Goal: Task Accomplishment & Management: Manage account settings

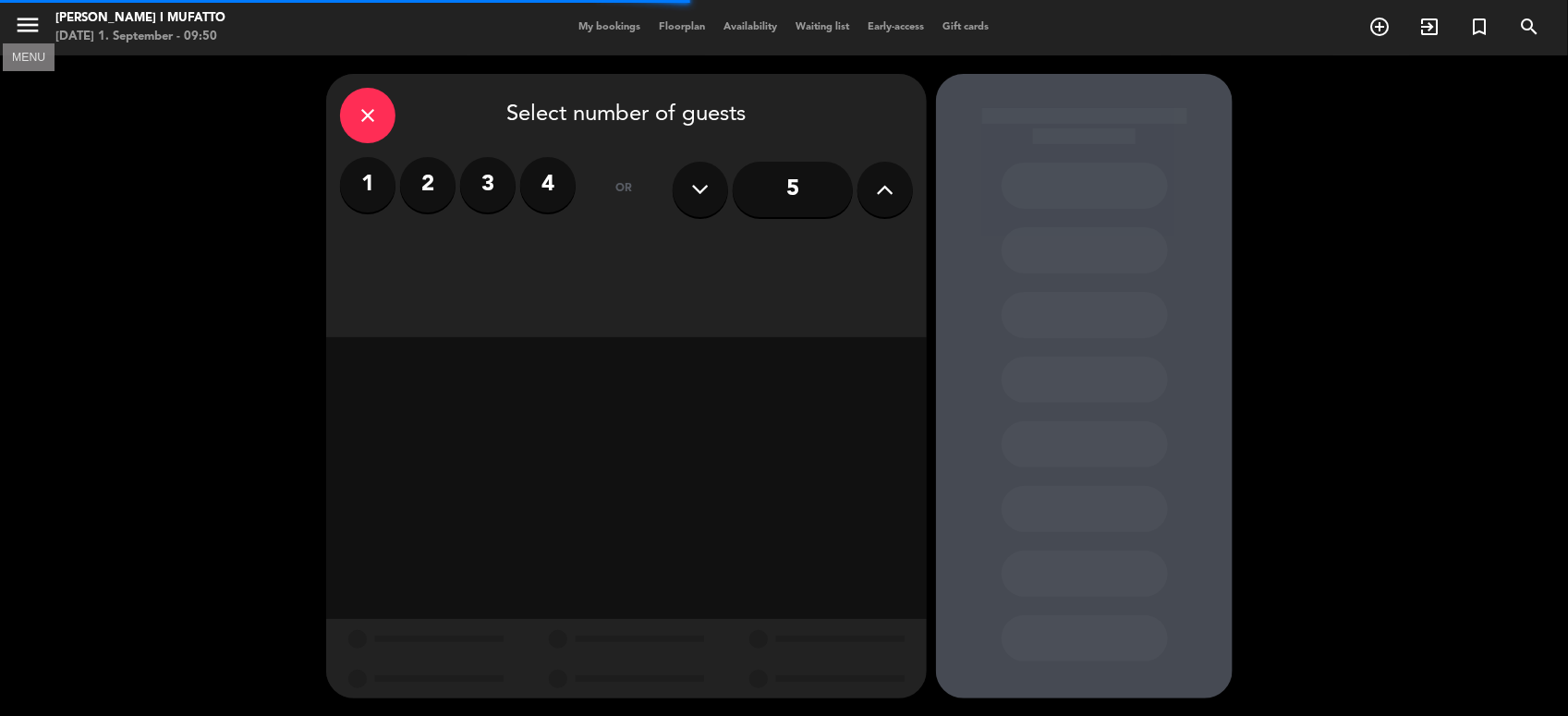
click at [15, 35] on icon "menu" at bounding box center [27, 24] width 27 height 27
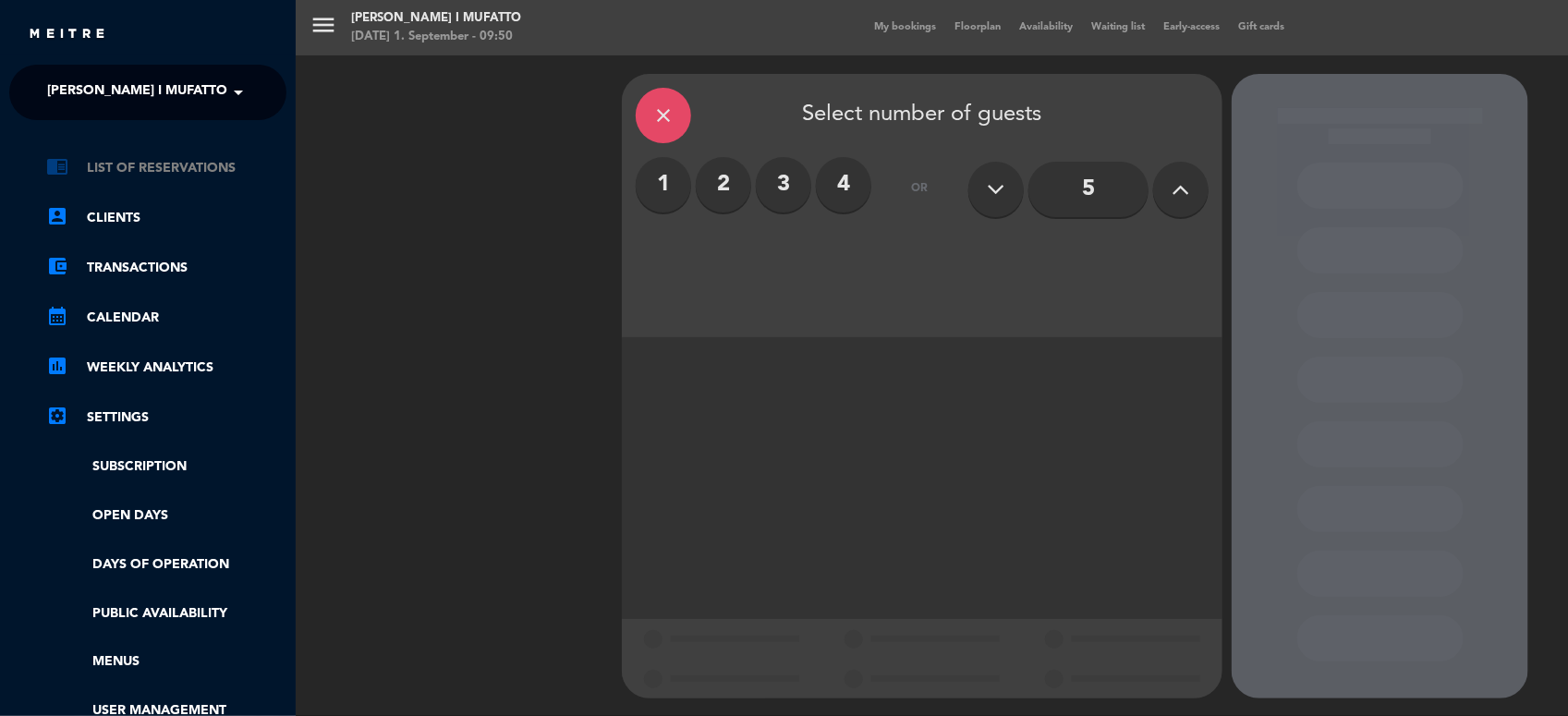
click at [111, 173] on link "chrome_reader_mode List of Reservations" at bounding box center [166, 168] width 240 height 22
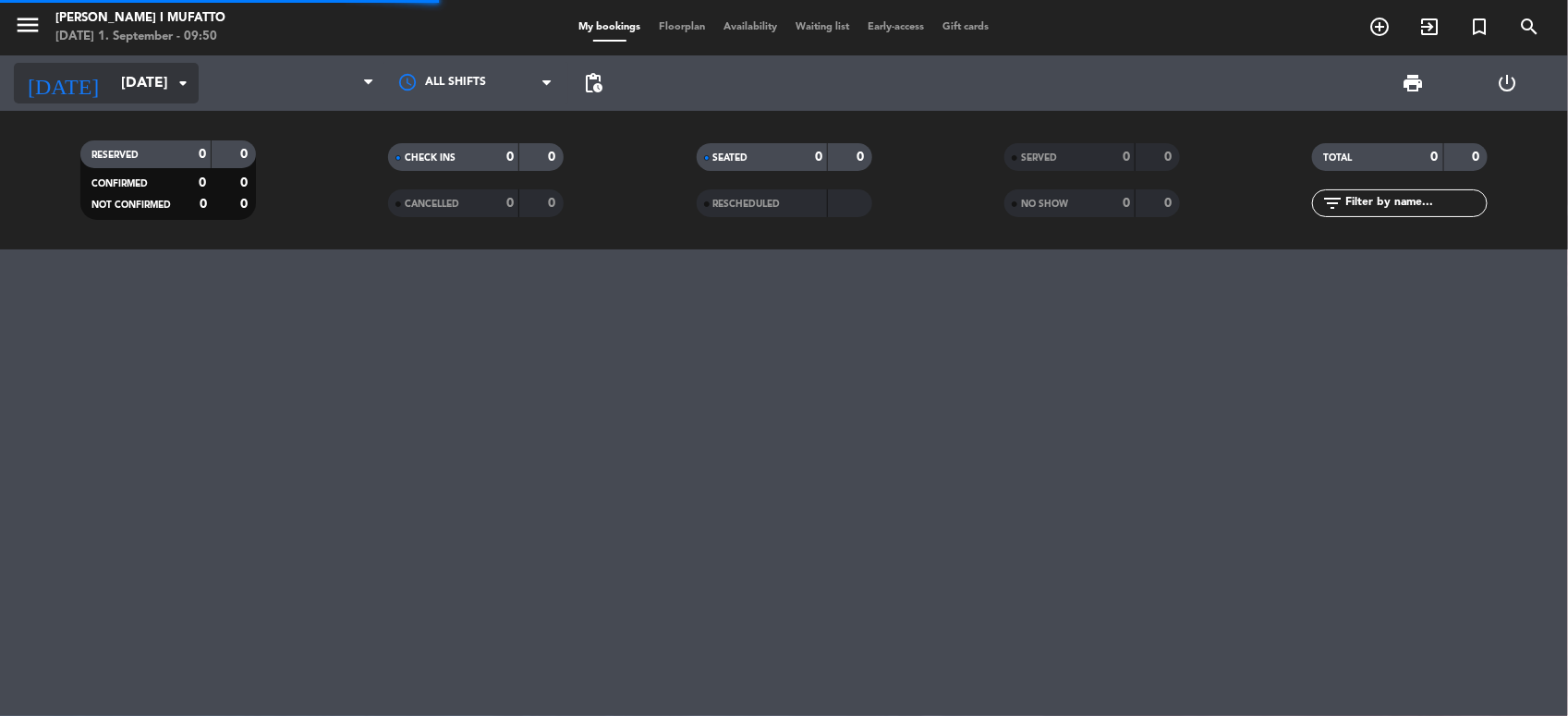
click at [113, 91] on input "[DATE]" at bounding box center [209, 83] width 195 height 36
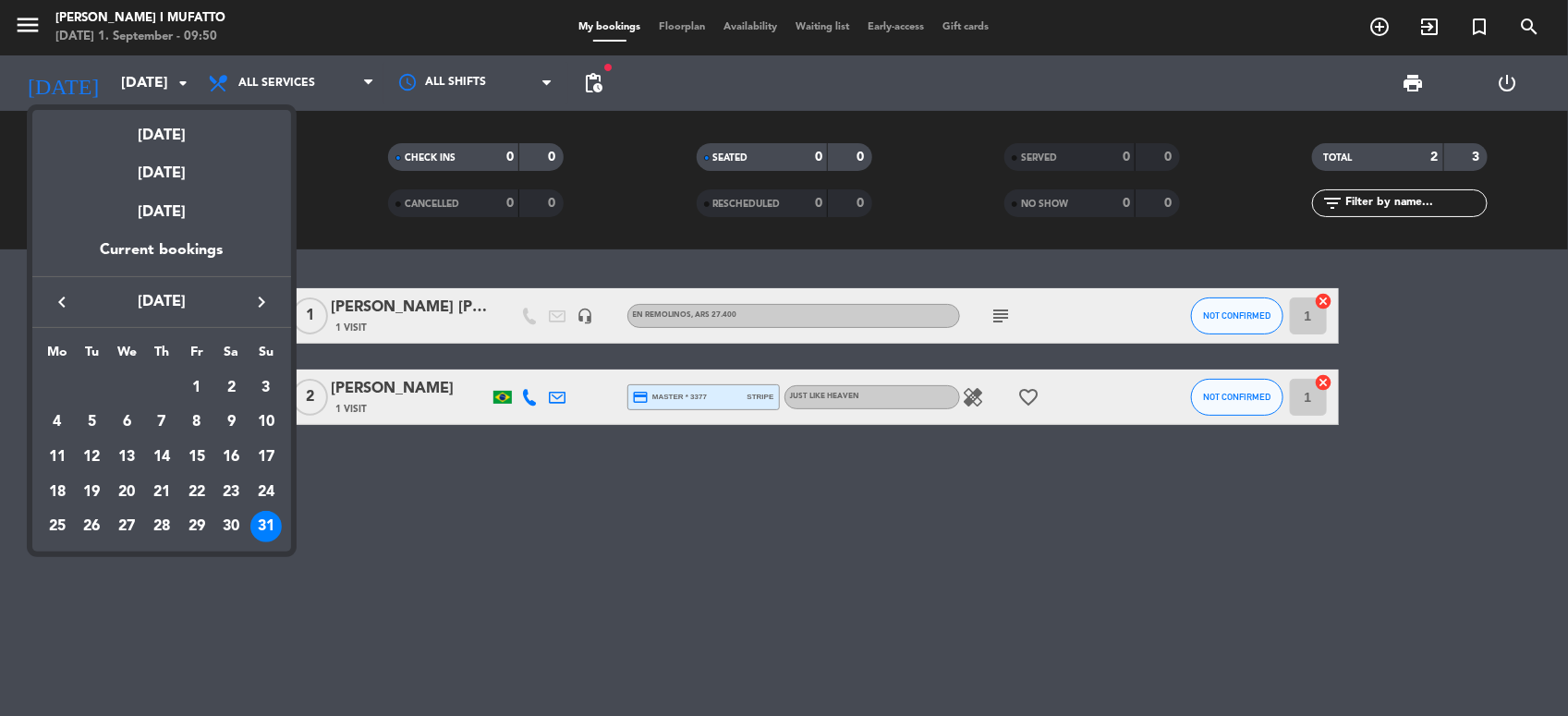
click at [345, 588] on div at bounding box center [784, 358] width 1568 height 716
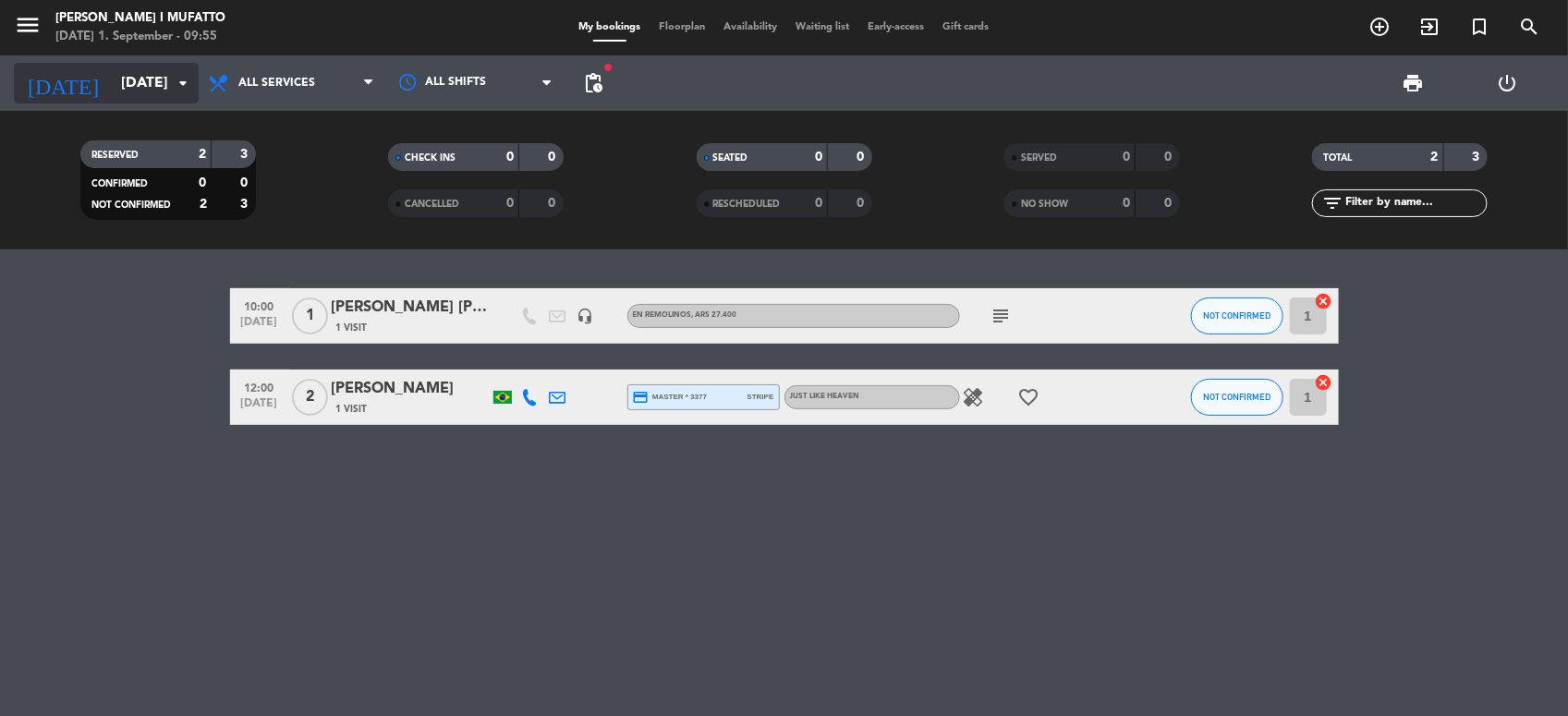
click at [136, 81] on input "[DATE]" at bounding box center [209, 83] width 195 height 36
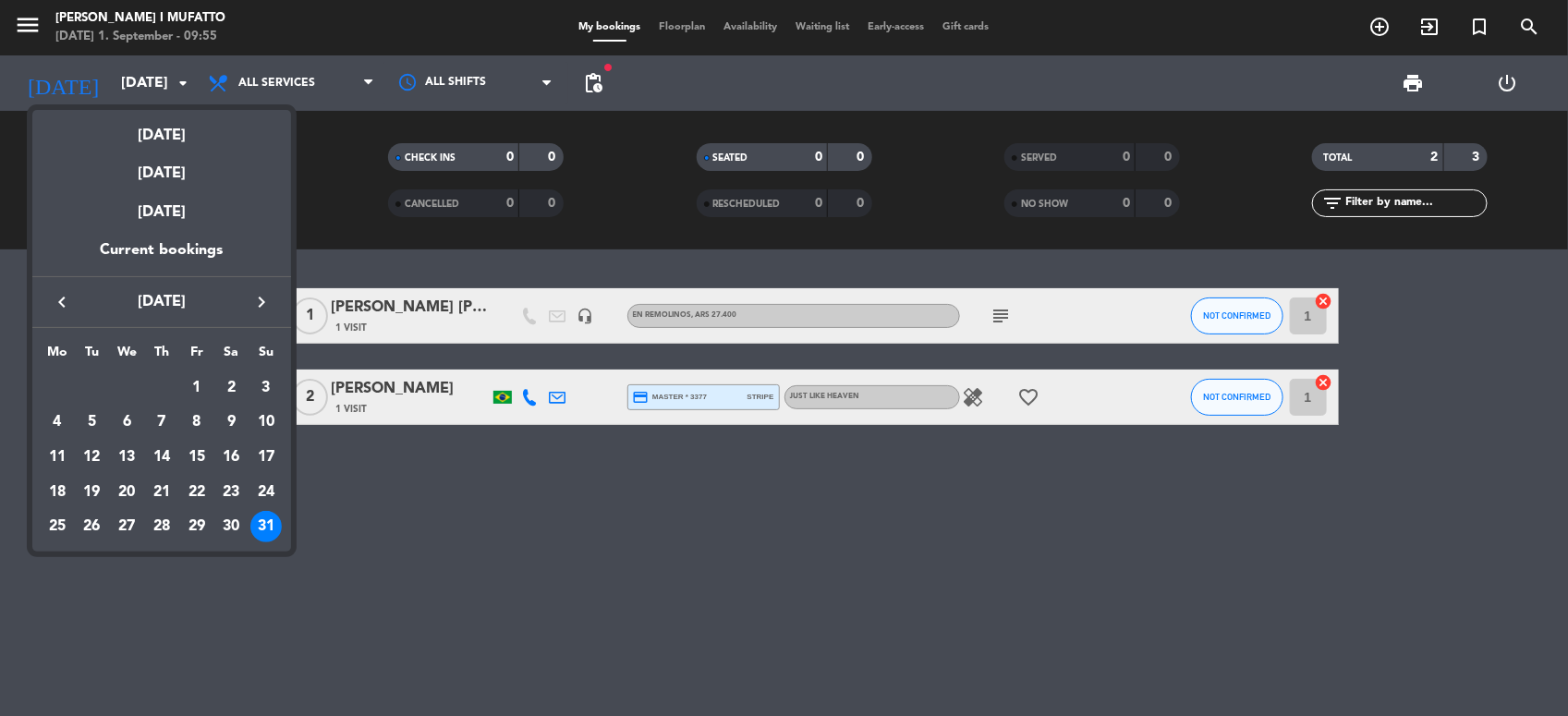
click at [265, 299] on icon "keyboard_arrow_right" at bounding box center [261, 302] width 22 height 22
click at [264, 301] on icon "keyboard_arrow_right" at bounding box center [261, 302] width 22 height 22
click at [267, 443] on div "12" at bounding box center [266, 457] width 31 height 31
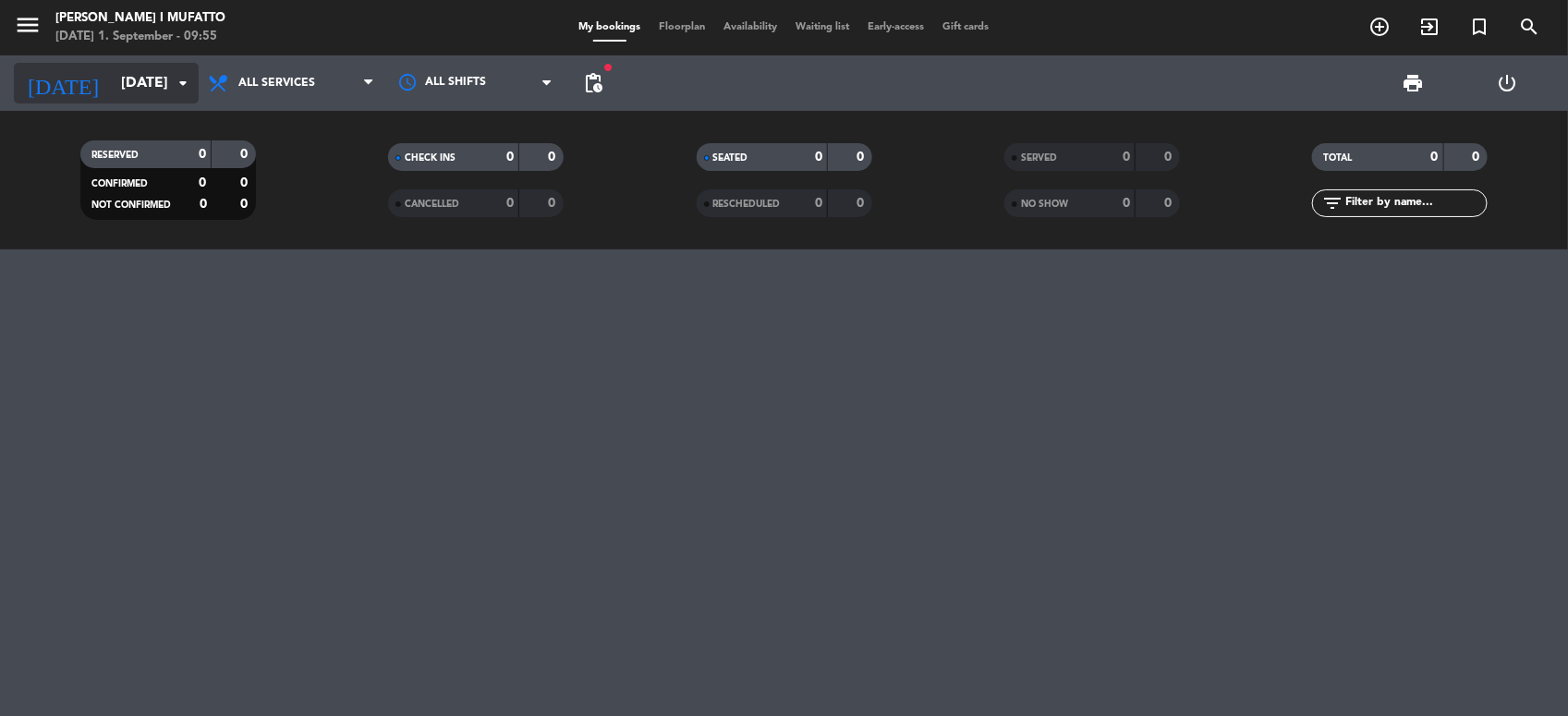
click at [117, 63] on div "[DATE] [DATE] arrow_drop_down" at bounding box center [105, 83] width 185 height 41
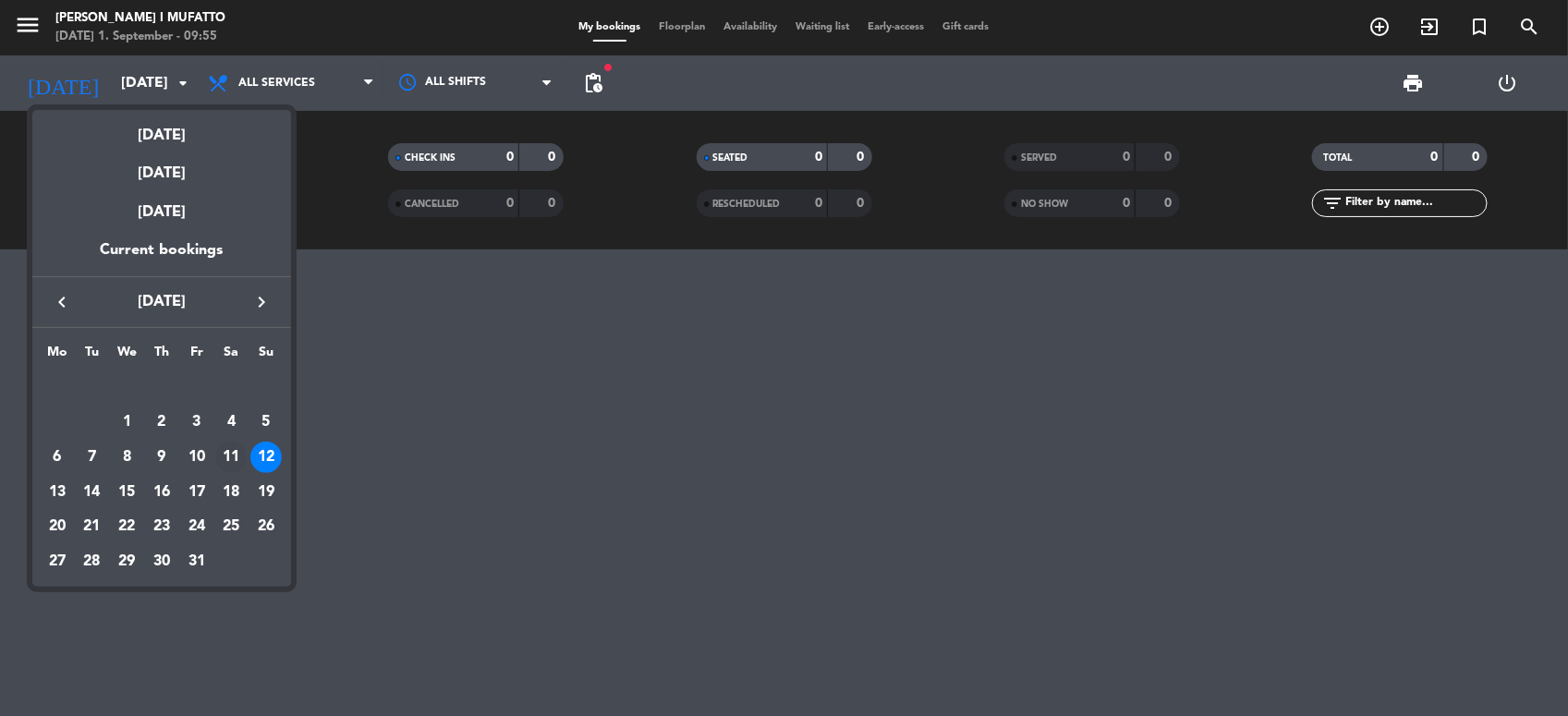
click at [237, 455] on div "11" at bounding box center [230, 457] width 31 height 31
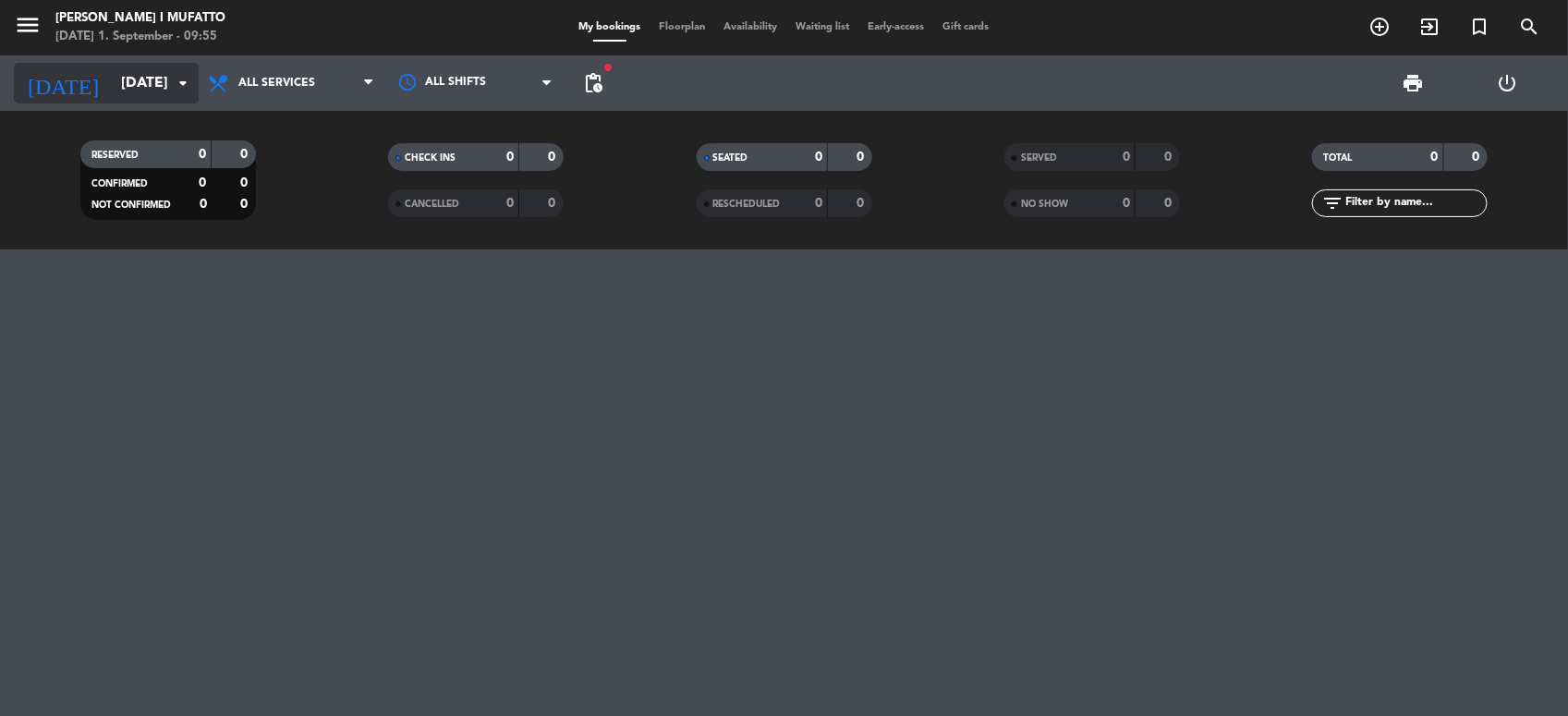
click at [154, 85] on input "[DATE]" at bounding box center [209, 83] width 195 height 36
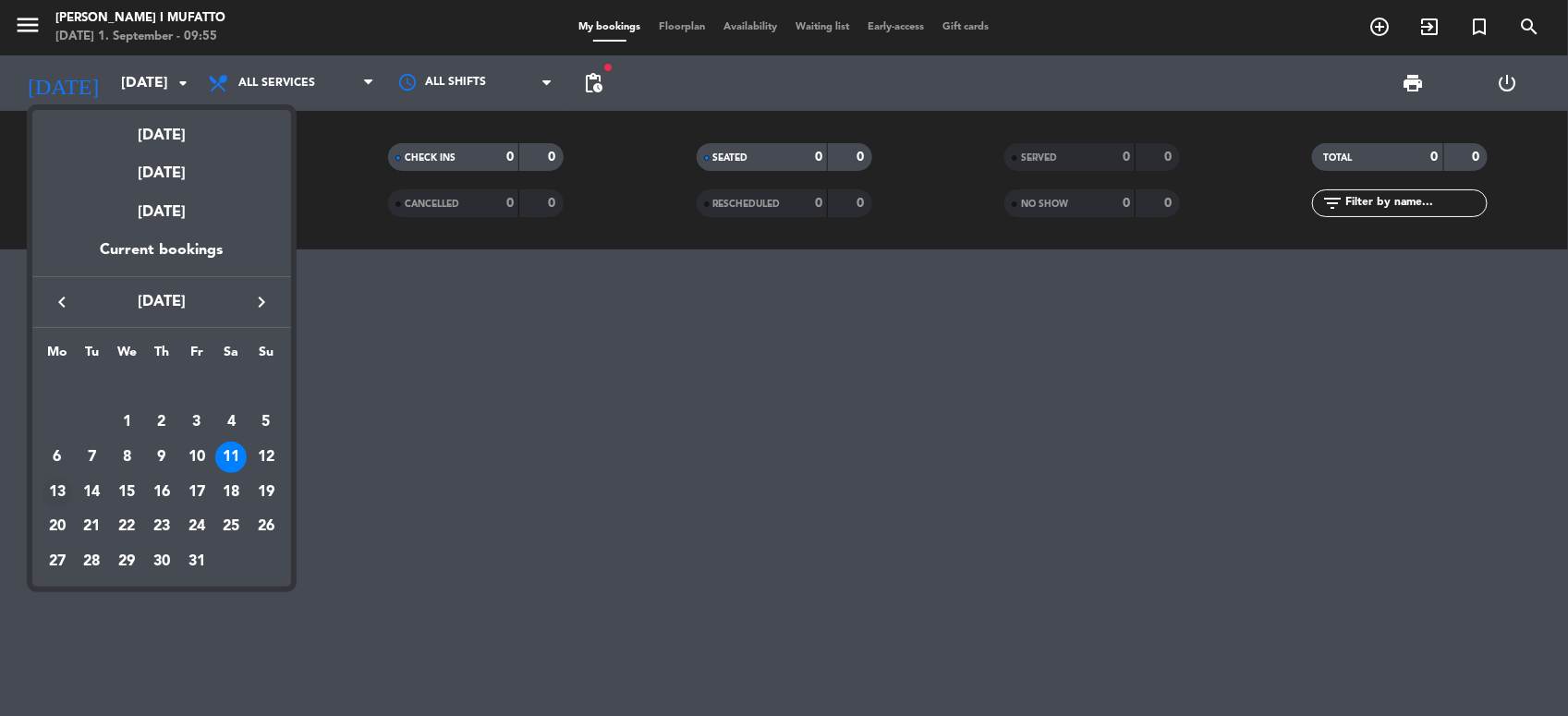
click at [59, 488] on div "13" at bounding box center [58, 492] width 31 height 31
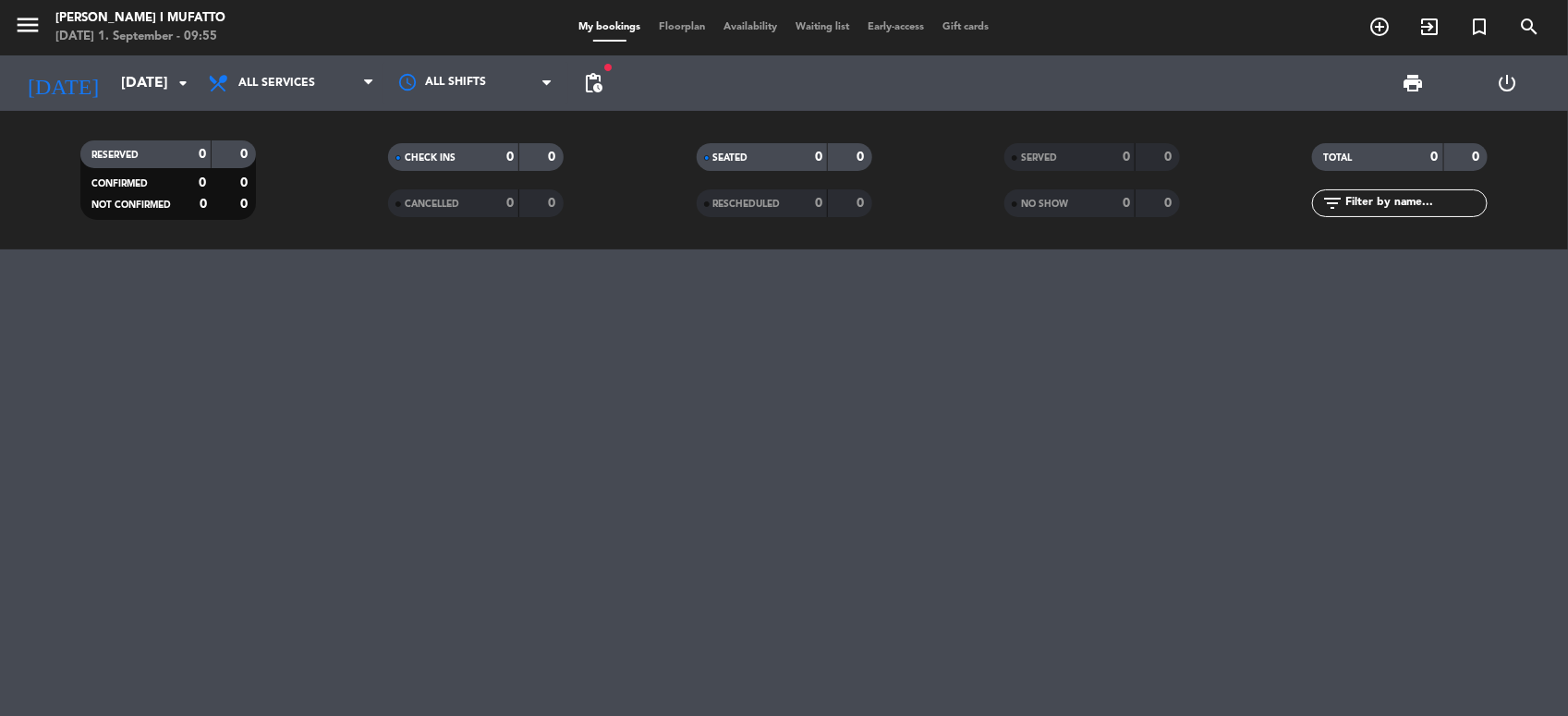
type input "[DATE]"
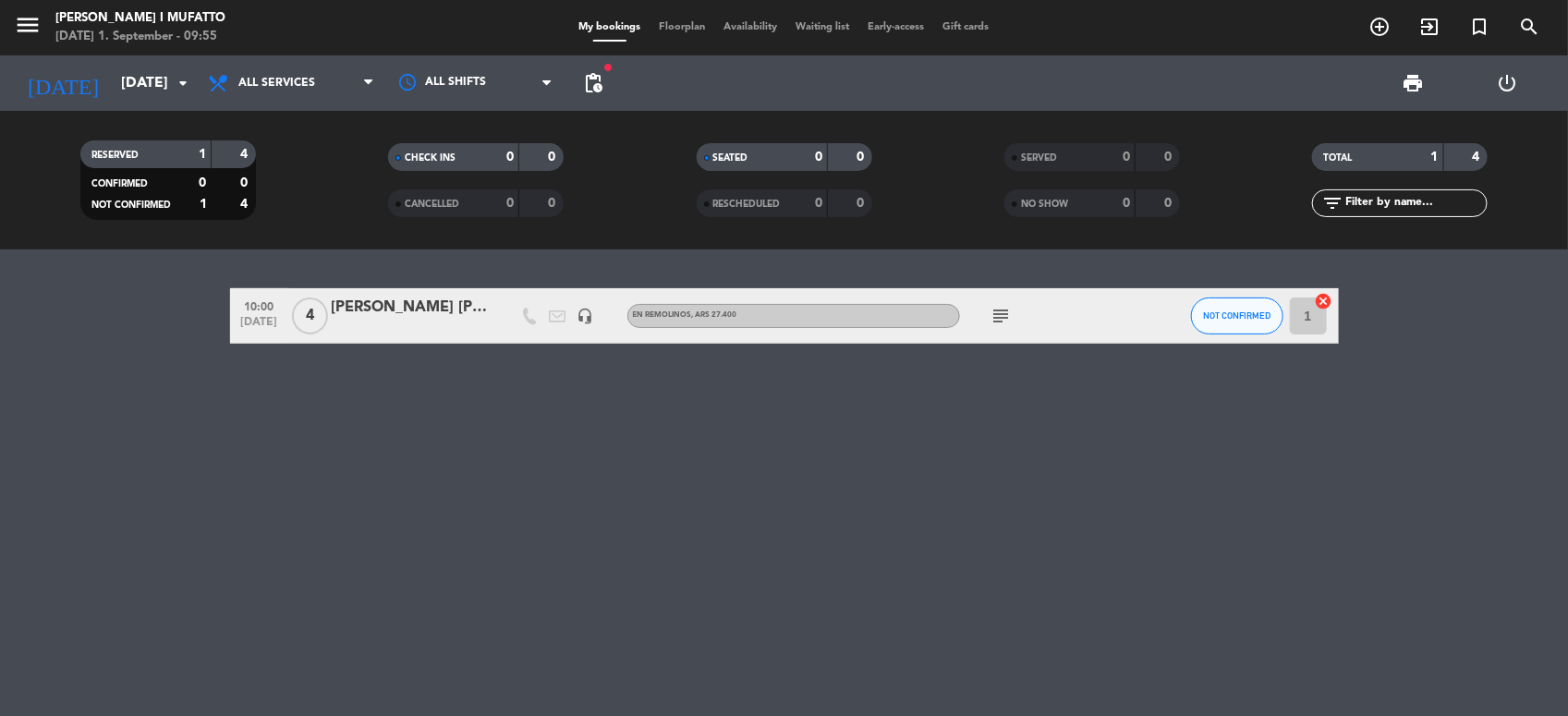
click at [435, 311] on div "[PERSON_NAME] [PERSON_NAME]+guia aventura and wine" at bounding box center [410, 308] width 157 height 24
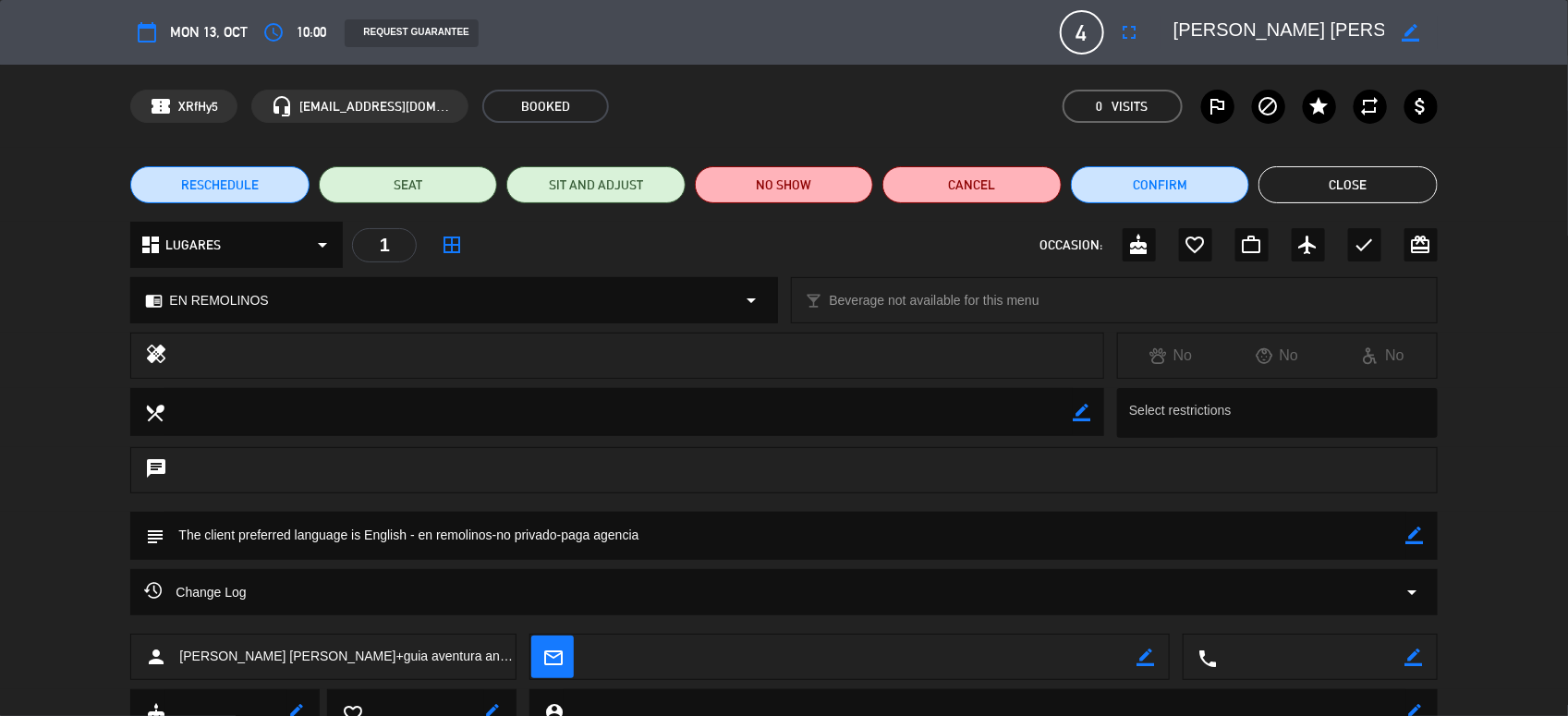
click at [1323, 188] on button "Close" at bounding box center [1347, 185] width 179 height 37
